Goal: Transaction & Acquisition: Purchase product/service

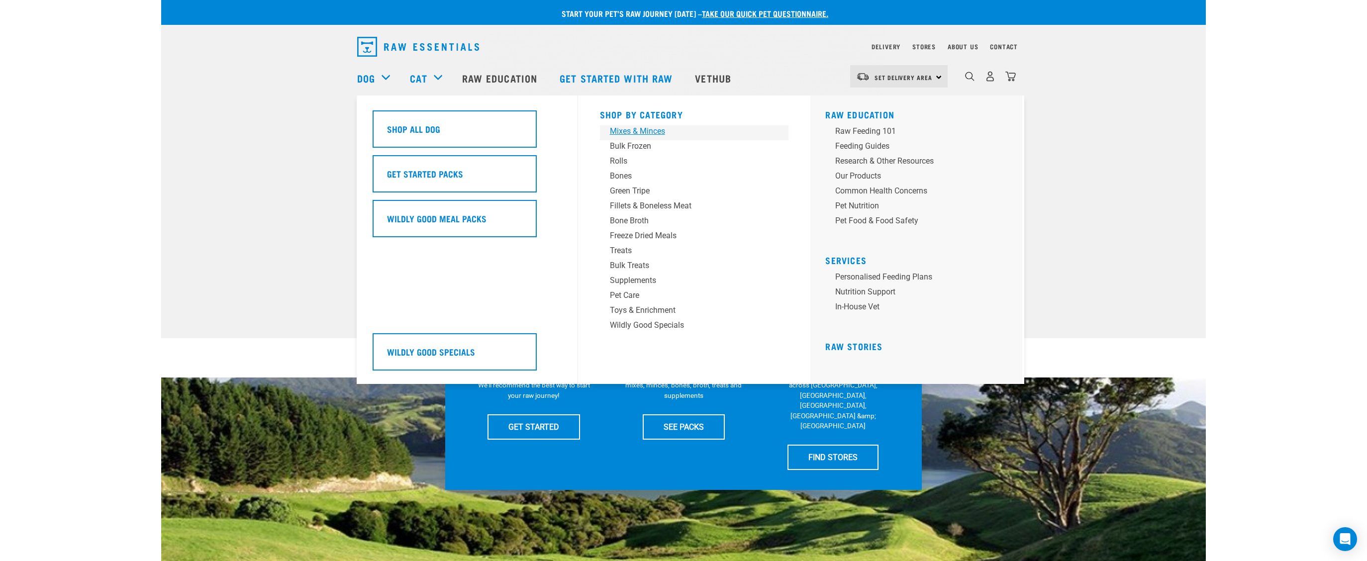
click at [646, 128] on div "Mixes & Minces" at bounding box center [687, 131] width 155 height 12
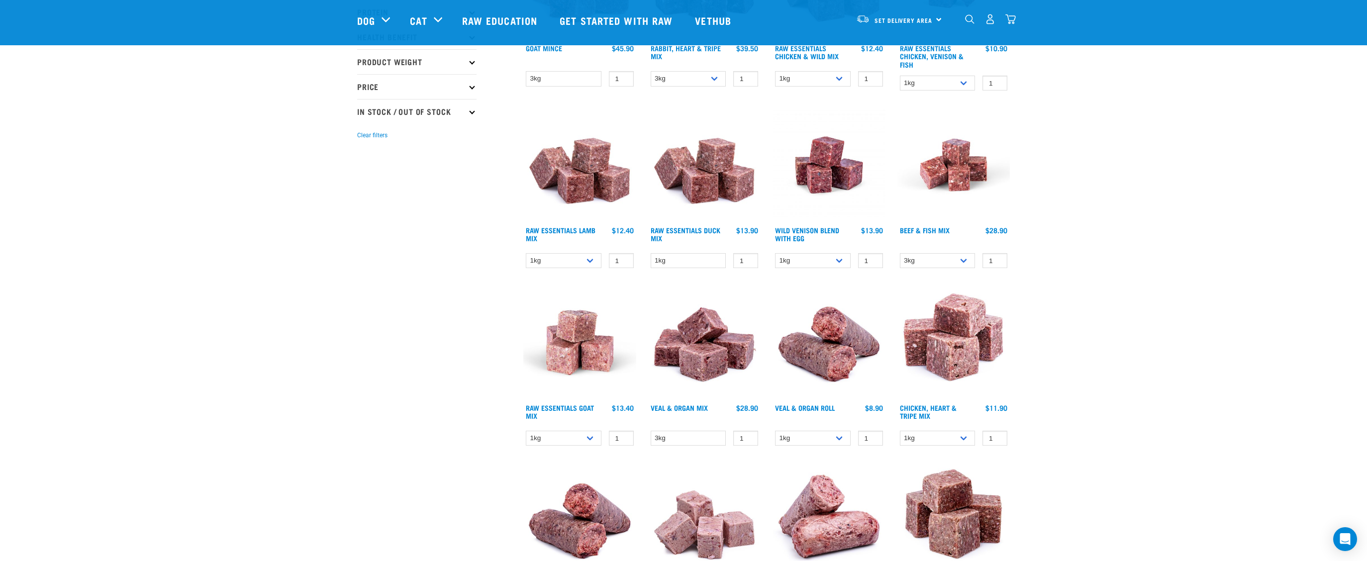
scroll to position [210, 0]
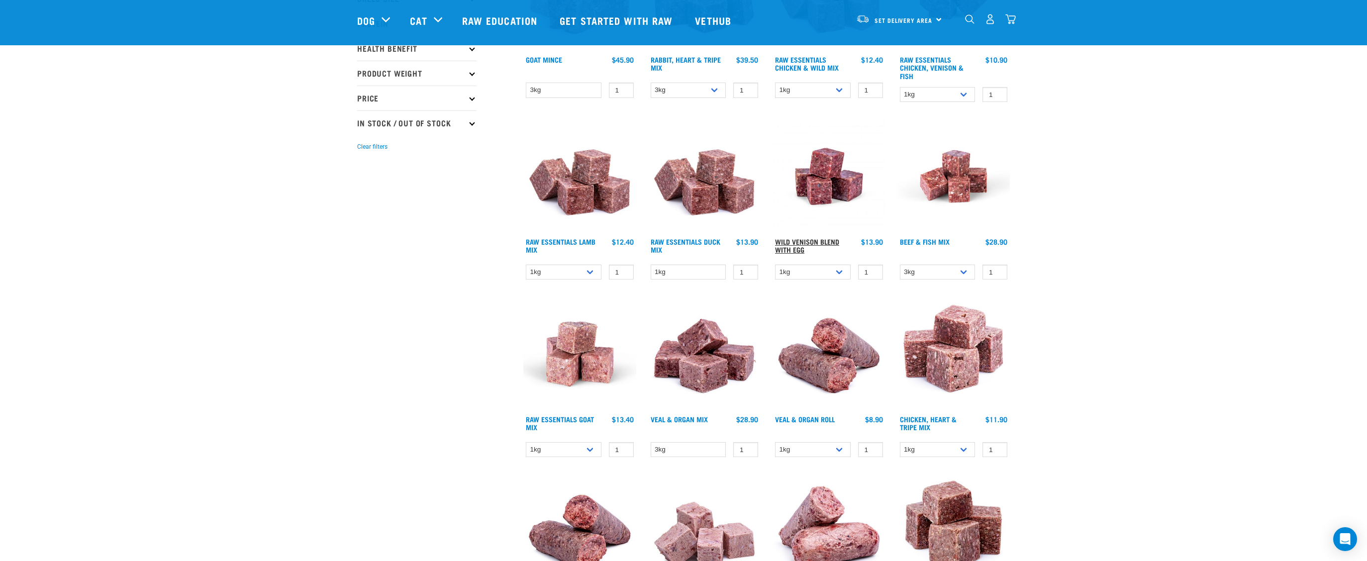
click at [814, 240] on link "Wild Venison Blend with Egg" at bounding box center [807, 245] width 64 height 11
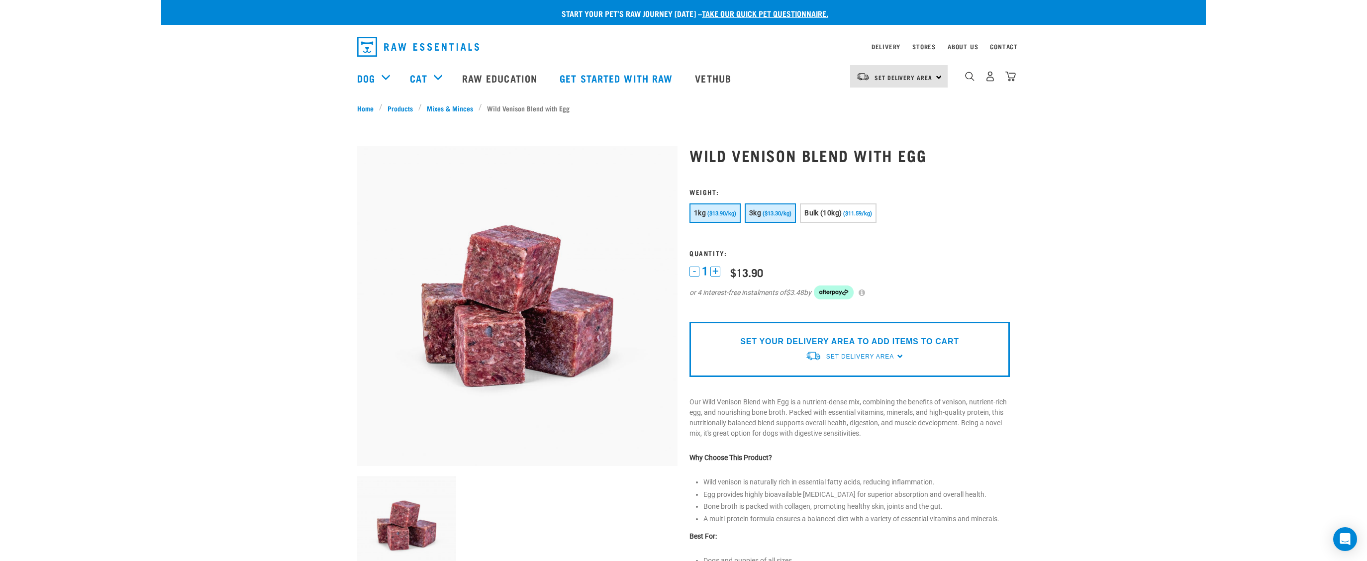
click at [762, 217] on button "3kg ($13.30/kg)" at bounding box center [770, 213] width 51 height 19
